Goal: Information Seeking & Learning: Learn about a topic

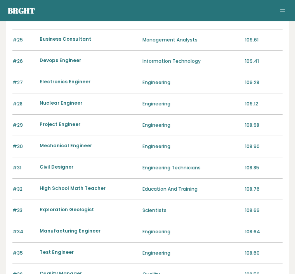
scroll to position [726, 0]
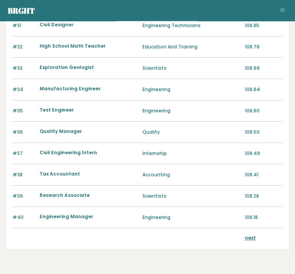
click at [248, 236] on link "next" at bounding box center [250, 238] width 11 height 7
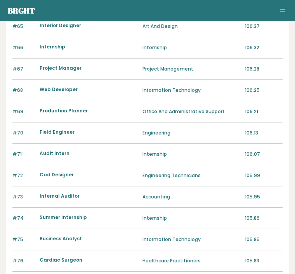
scroll to position [726, 0]
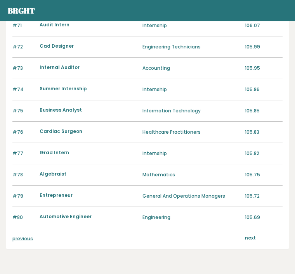
click at [245, 241] on link "next" at bounding box center [250, 238] width 11 height 7
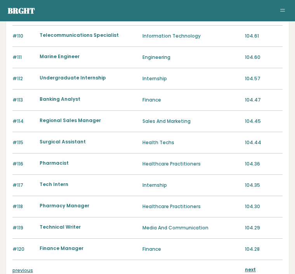
scroll to position [726, 0]
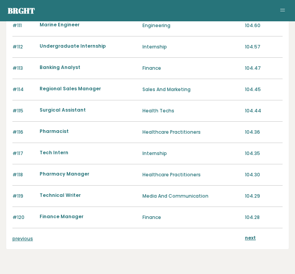
click at [251, 238] on link "next" at bounding box center [250, 238] width 11 height 7
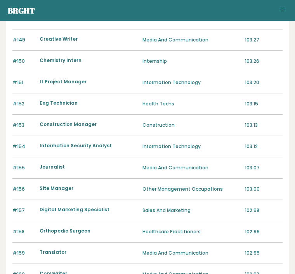
scroll to position [726, 0]
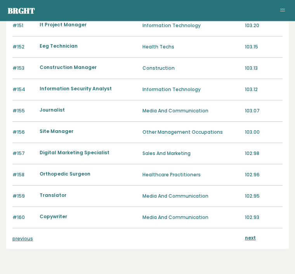
click at [248, 238] on link "next" at bounding box center [250, 238] width 11 height 7
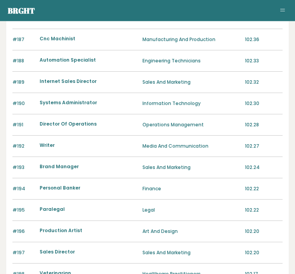
scroll to position [726, 0]
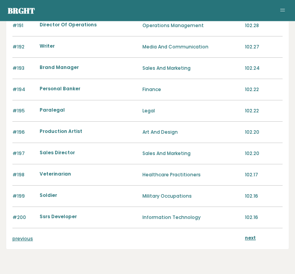
click at [252, 240] on link "next" at bounding box center [250, 238] width 11 height 7
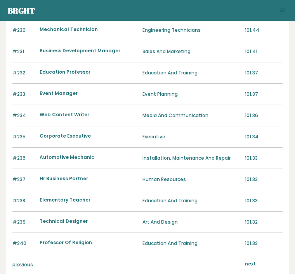
scroll to position [726, 0]
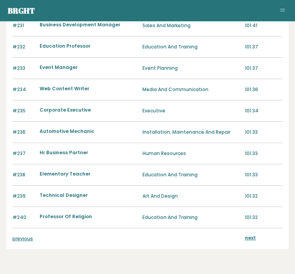
click at [245, 238] on link "next" at bounding box center [250, 238] width 11 height 7
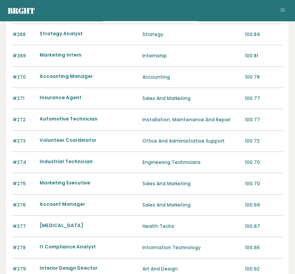
scroll to position [726, 0]
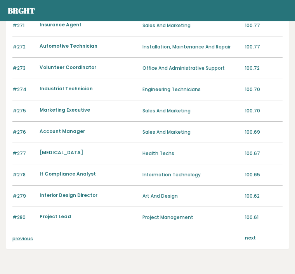
click at [250, 239] on link "next" at bounding box center [250, 238] width 11 height 7
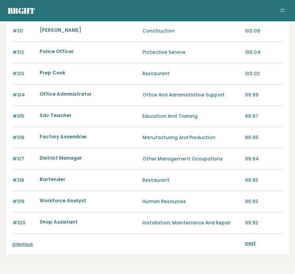
scroll to position [724, 0]
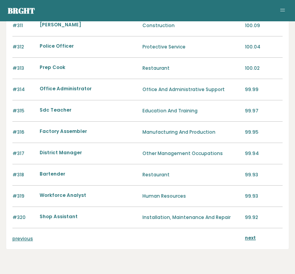
click at [253, 241] on link "next" at bounding box center [250, 238] width 11 height 7
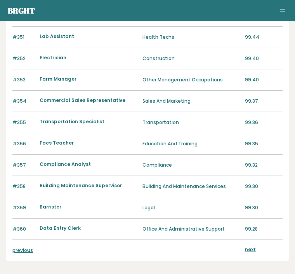
scroll to position [718, 0]
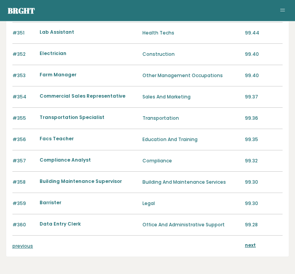
click at [250, 248] on link "next" at bounding box center [250, 245] width 11 height 7
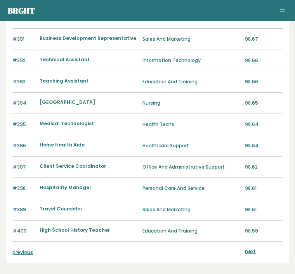
scroll to position [726, 0]
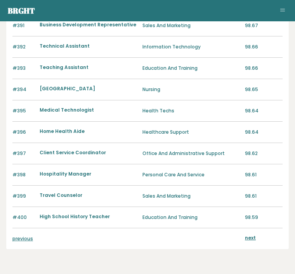
click at [260, 243] on div "previous next" at bounding box center [147, 239] width 270 height 21
click at [251, 239] on link "next" at bounding box center [250, 238] width 11 height 7
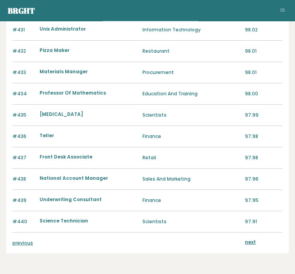
scroll to position [726, 0]
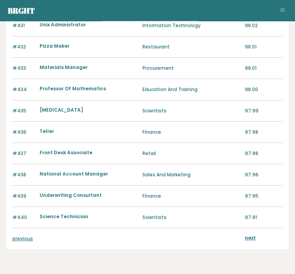
click at [247, 241] on link "next" at bounding box center [250, 238] width 11 height 7
